Goal: Task Accomplishment & Management: Manage account settings

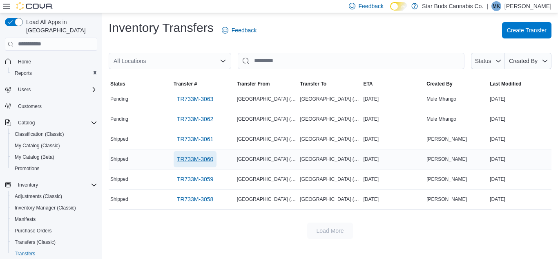
click at [202, 159] on span "TR733M-3060" at bounding box center [195, 159] width 37 height 8
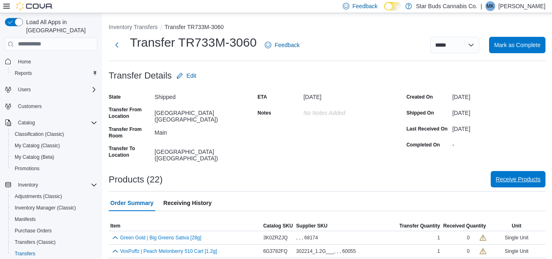
click at [501, 171] on button "Receive Products" at bounding box center [518, 179] width 55 height 16
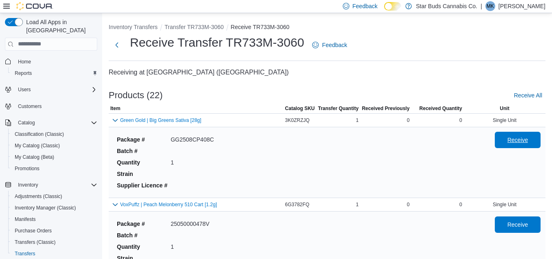
click at [523, 140] on span "Receive" at bounding box center [518, 140] width 21 height 8
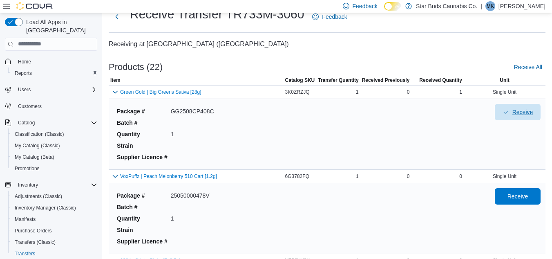
scroll to position [41, 0]
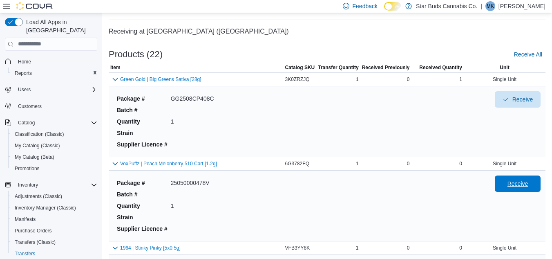
click at [510, 188] on span "Receive" at bounding box center [518, 183] width 36 height 16
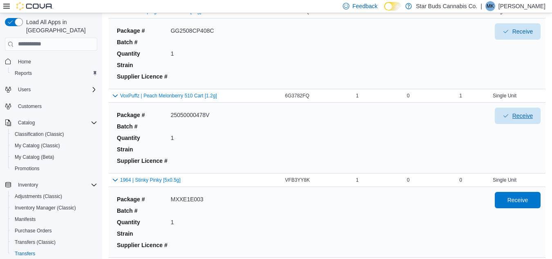
scroll to position [163, 0]
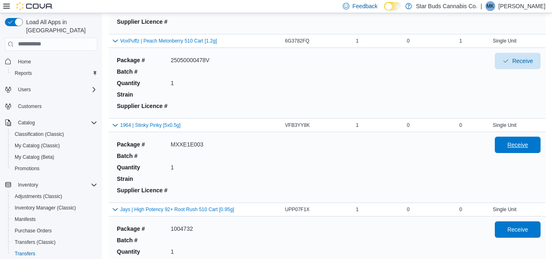
click at [524, 146] on span "Receive" at bounding box center [518, 145] width 21 height 8
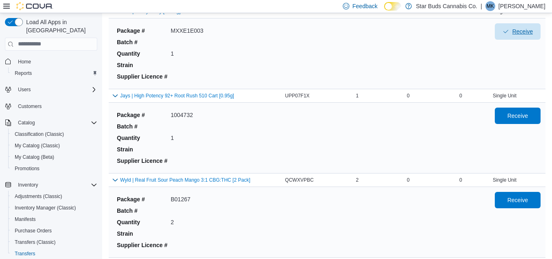
scroll to position [286, 0]
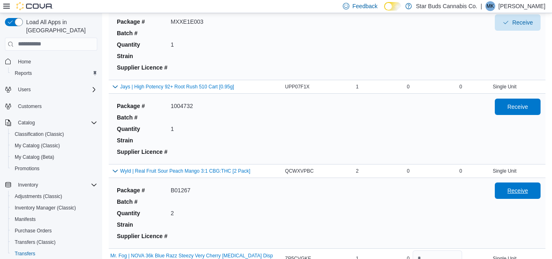
click at [528, 194] on span "Receive" at bounding box center [518, 190] width 21 height 8
click at [535, 108] on span "Receive" at bounding box center [518, 106] width 36 height 16
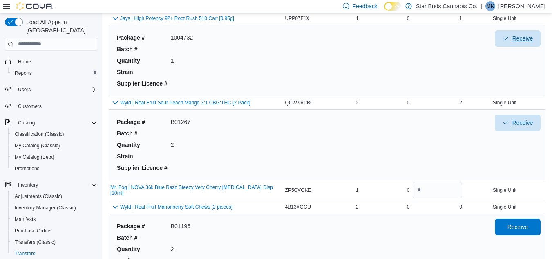
scroll to position [368, 0]
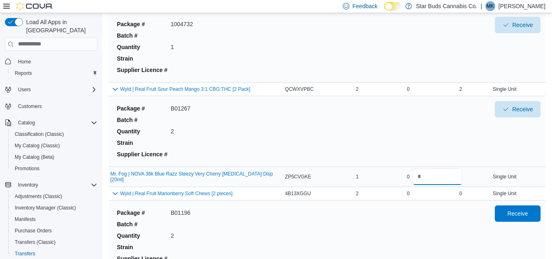
click at [437, 178] on input "number" at bounding box center [437, 176] width 49 height 16
type input "*"
click at [515, 212] on span "Receive" at bounding box center [518, 213] width 21 height 8
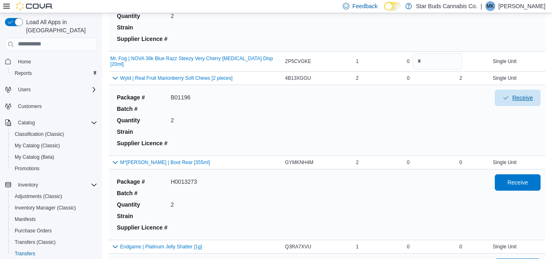
scroll to position [490, 0]
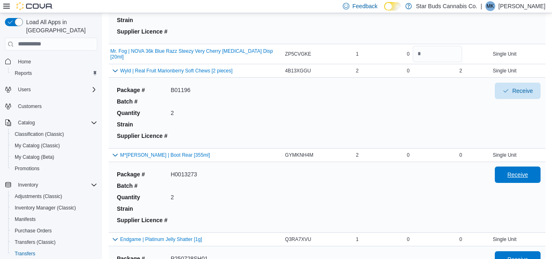
click at [522, 174] on span "Receive" at bounding box center [518, 174] width 21 height 8
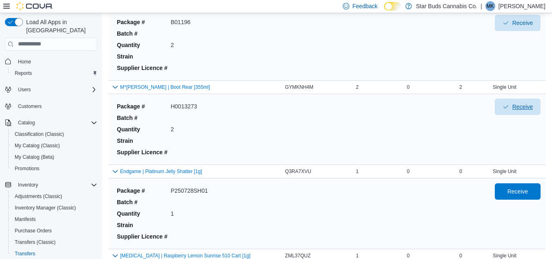
scroll to position [572, 0]
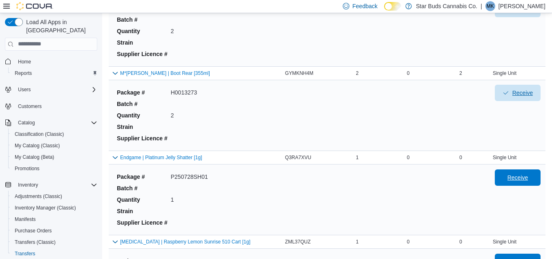
click at [522, 174] on span "Receive" at bounding box center [518, 177] width 21 height 8
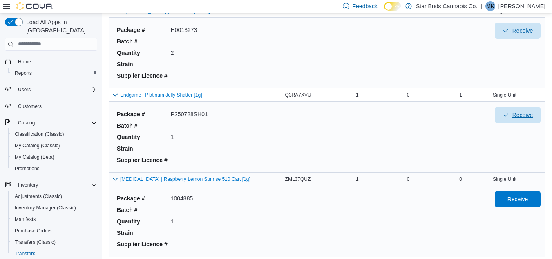
scroll to position [654, 0]
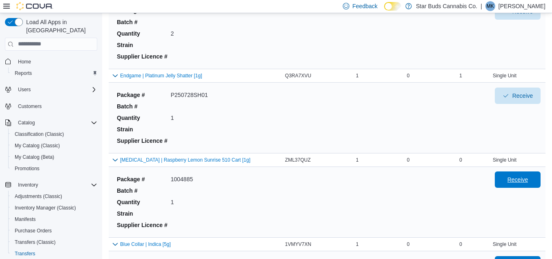
click at [516, 180] on span "Receive" at bounding box center [518, 179] width 21 height 8
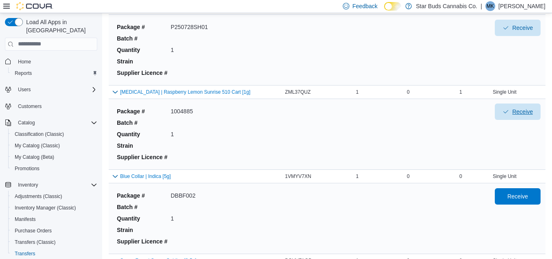
scroll to position [736, 0]
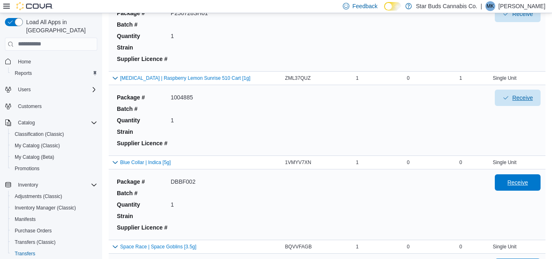
click at [516, 180] on span "Receive" at bounding box center [518, 182] width 21 height 8
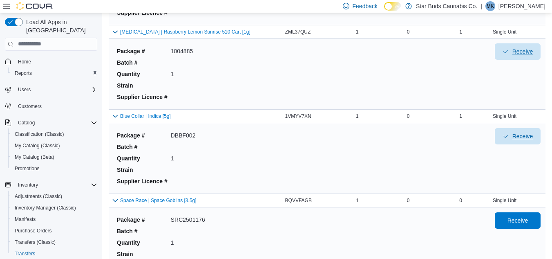
scroll to position [817, 0]
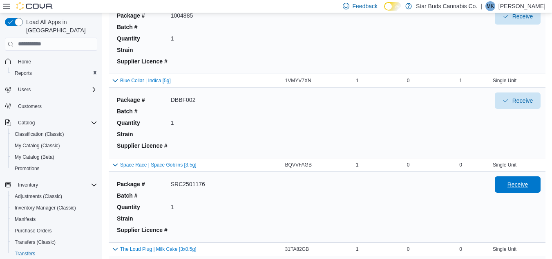
click at [524, 180] on span "Receive" at bounding box center [518, 184] width 36 height 16
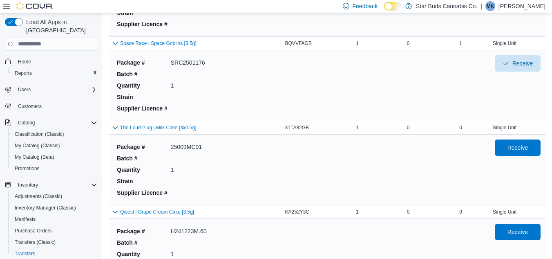
scroll to position [940, 0]
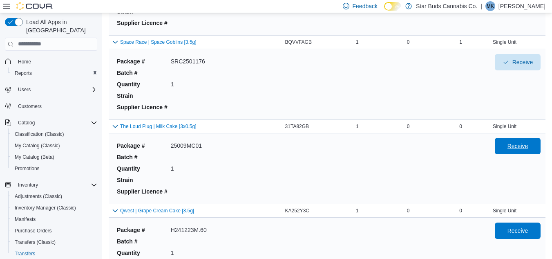
click at [526, 150] on span "Receive" at bounding box center [518, 146] width 36 height 16
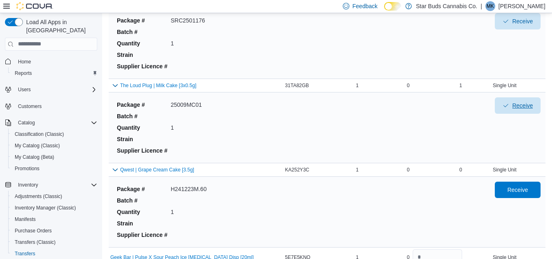
scroll to position [1022, 0]
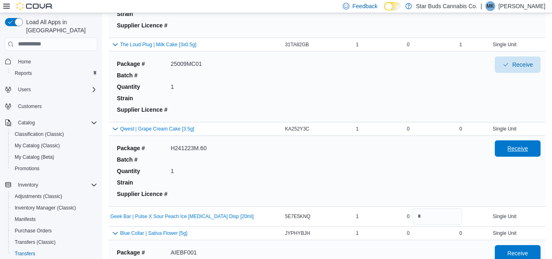
click at [514, 154] on span "Receive" at bounding box center [518, 148] width 36 height 16
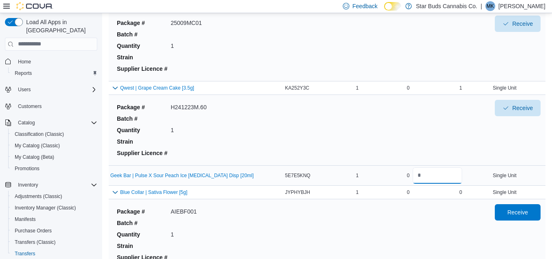
click at [445, 179] on input "number" at bounding box center [437, 175] width 49 height 16
type input "*"
click at [534, 207] on span "Receive" at bounding box center [518, 212] width 36 height 16
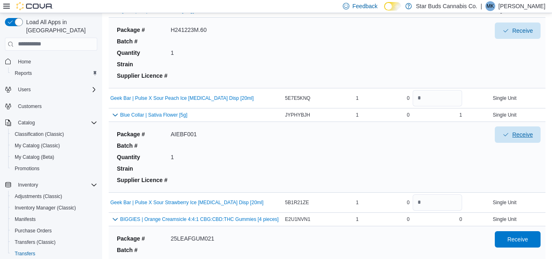
scroll to position [1144, 0]
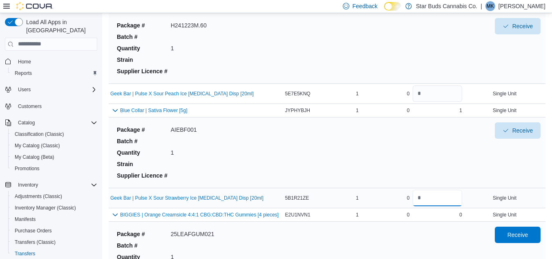
click at [443, 196] on input "number" at bounding box center [437, 198] width 49 height 16
type input "*"
drag, startPoint x: 443, startPoint y: 196, endPoint x: 434, endPoint y: 180, distance: 18.3
click at [389, 159] on div "Package # AIEBF001 Batch # Quantity 1 Strain Supplier Licence #" at bounding box center [299, 152] width 371 height 60
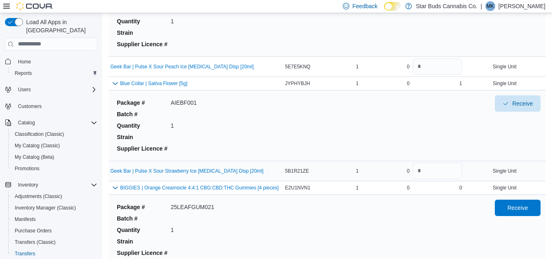
scroll to position [1185, 0]
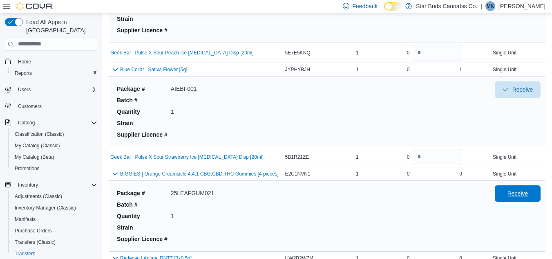
click at [509, 192] on span "Receive" at bounding box center [518, 193] width 36 height 16
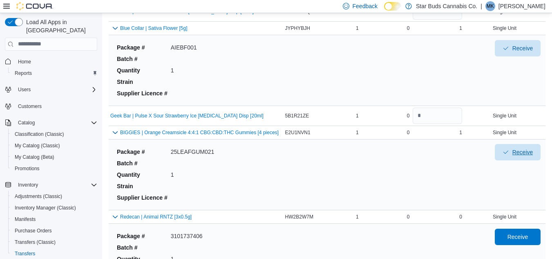
scroll to position [1267, 0]
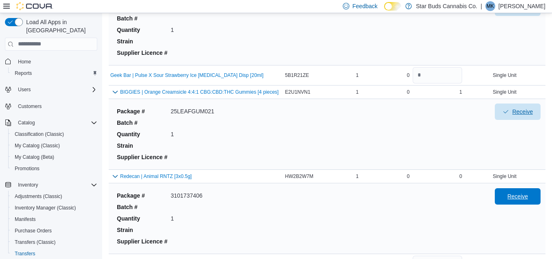
click at [509, 192] on span "Receive" at bounding box center [518, 196] width 36 height 16
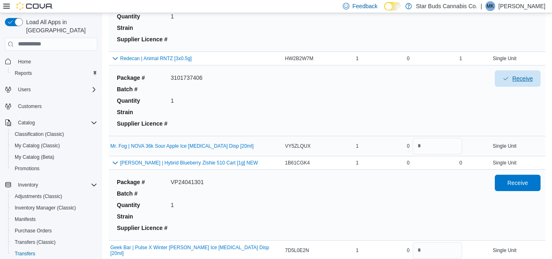
scroll to position [1389, 0]
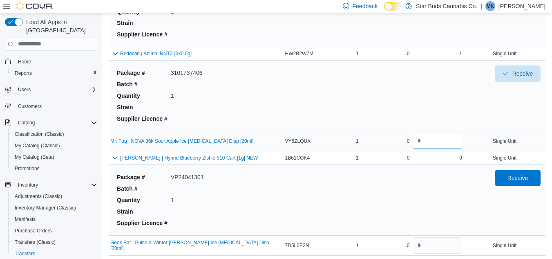
click at [452, 138] on input "number" at bounding box center [437, 141] width 49 height 16
type input "*"
click at [516, 176] on span "Receive" at bounding box center [518, 177] width 21 height 8
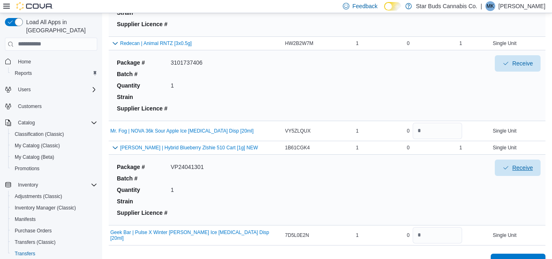
scroll to position [1417, 0]
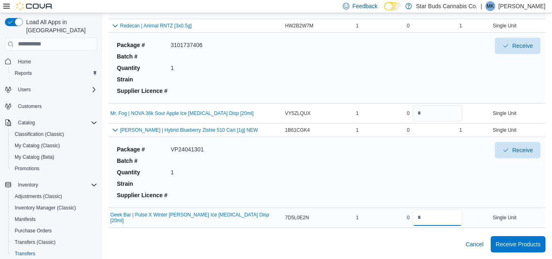
click at [442, 222] on input "number" at bounding box center [437, 217] width 49 height 16
type input "*"
click at [519, 239] on span "Receive Products" at bounding box center [518, 243] width 45 height 16
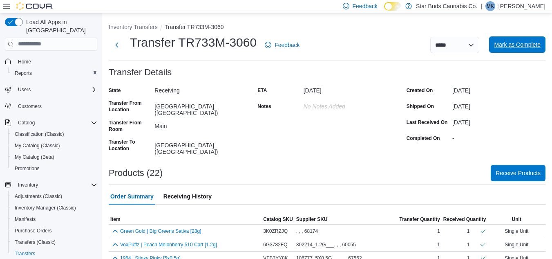
click at [522, 47] on span "Mark as Complete" at bounding box center [517, 44] width 47 height 8
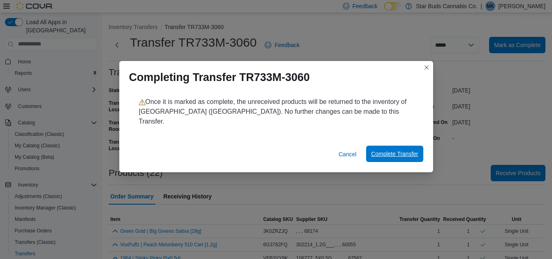
click at [396, 150] on span "Complete Transfer" at bounding box center [394, 154] width 47 height 8
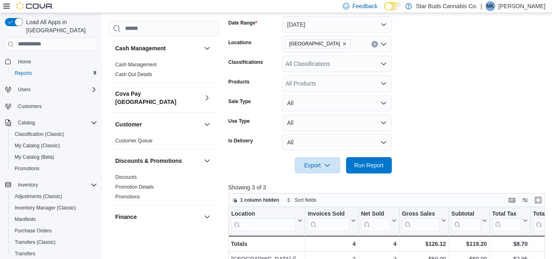
scroll to position [163, 0]
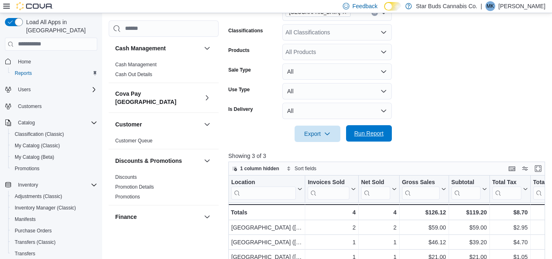
click at [369, 137] on span "Run Report" at bounding box center [368, 133] width 29 height 8
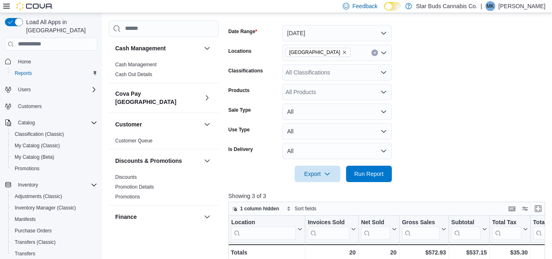
scroll to position [123, 0]
click at [380, 169] on span "Run Report" at bounding box center [369, 174] width 36 height 16
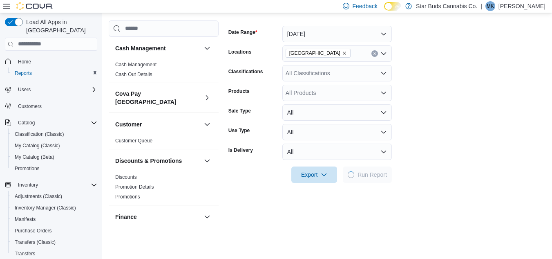
scroll to position [245, 0]
